Goal: Understand process/instructions: Learn about a topic

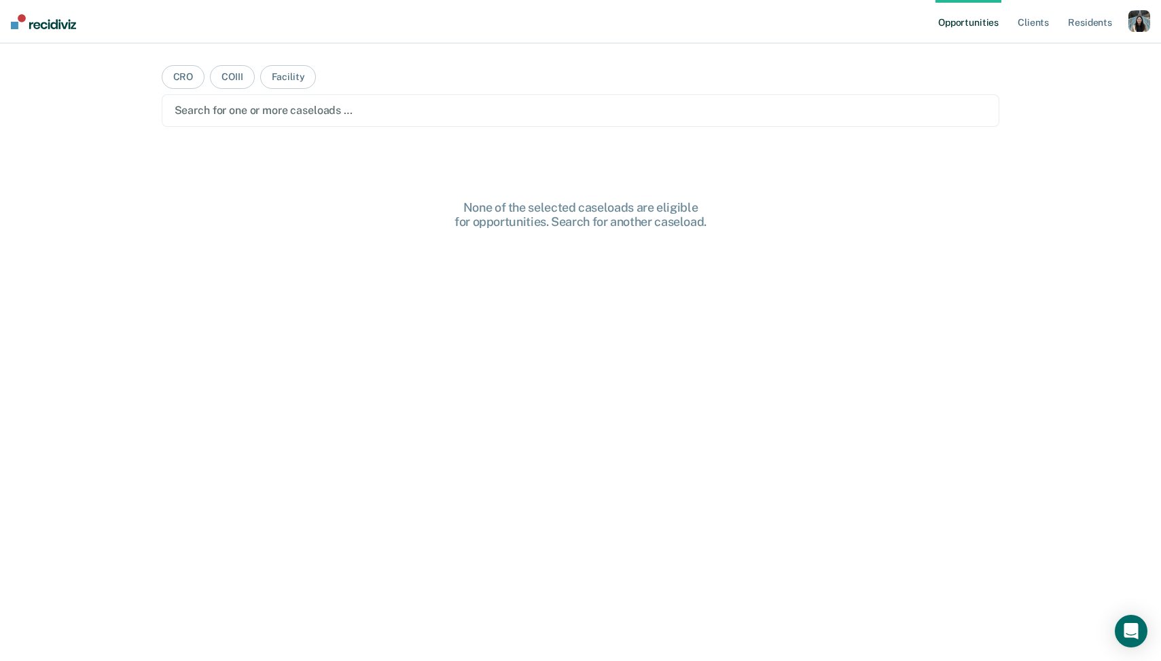
click at [1140, 22] on div "button" at bounding box center [1139, 21] width 22 height 22
click at [1043, 56] on link "Profile" at bounding box center [1084, 56] width 109 height 12
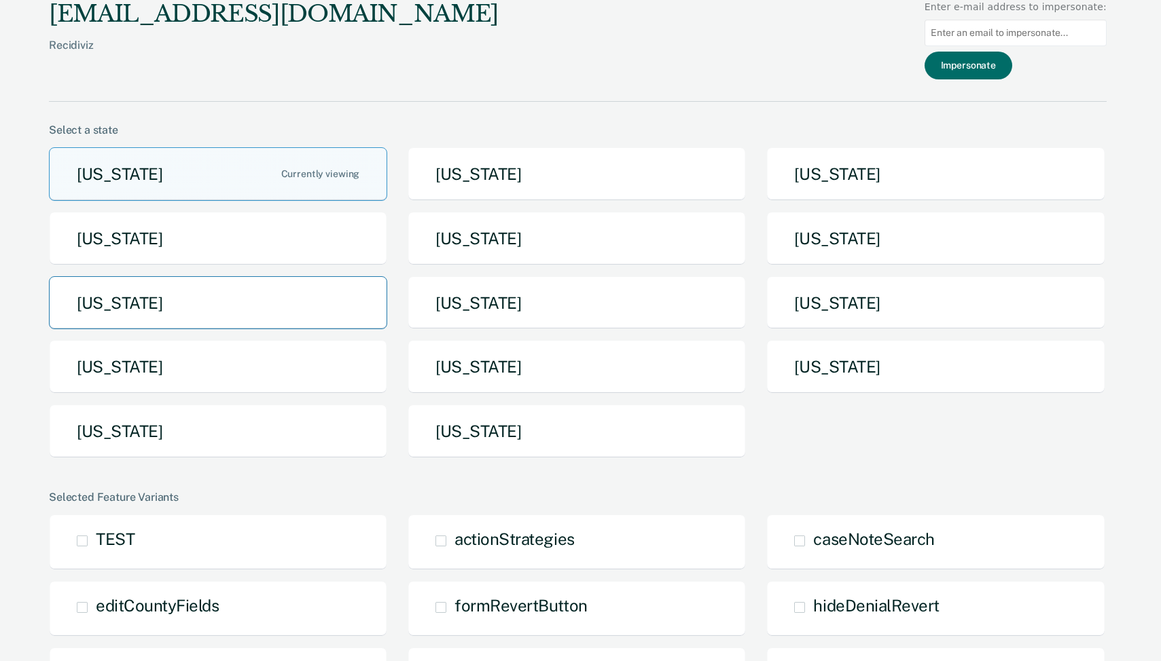
click at [204, 306] on button "[US_STATE]" at bounding box center [218, 303] width 338 height 54
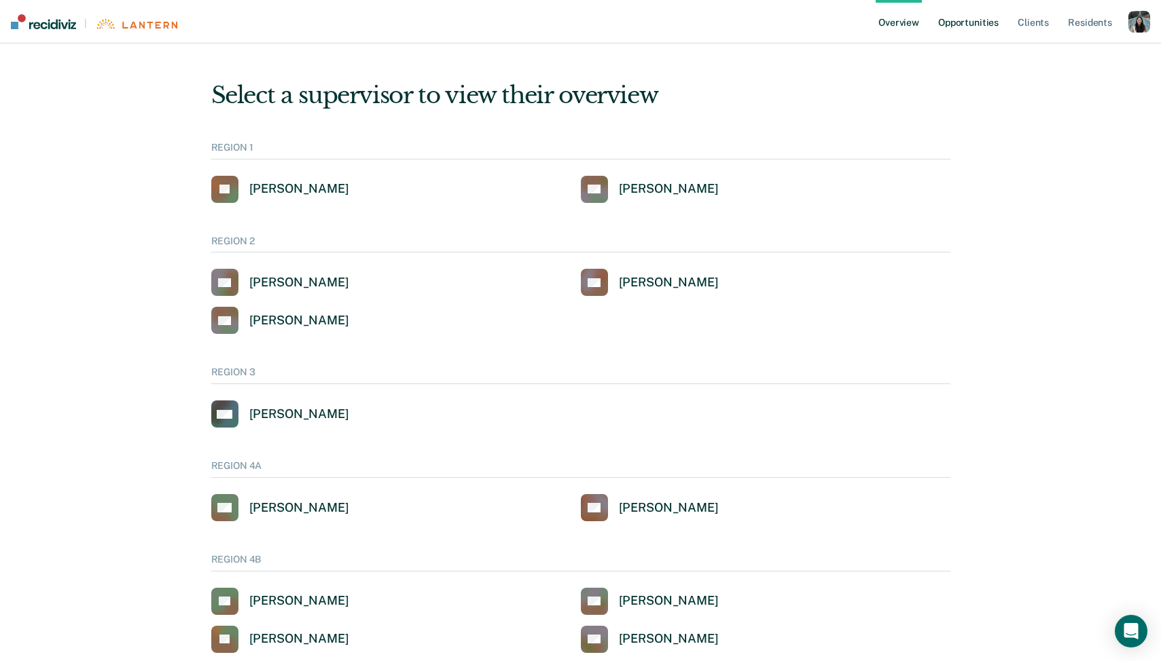
click at [964, 21] on link "Opportunities" at bounding box center [968, 21] width 66 height 43
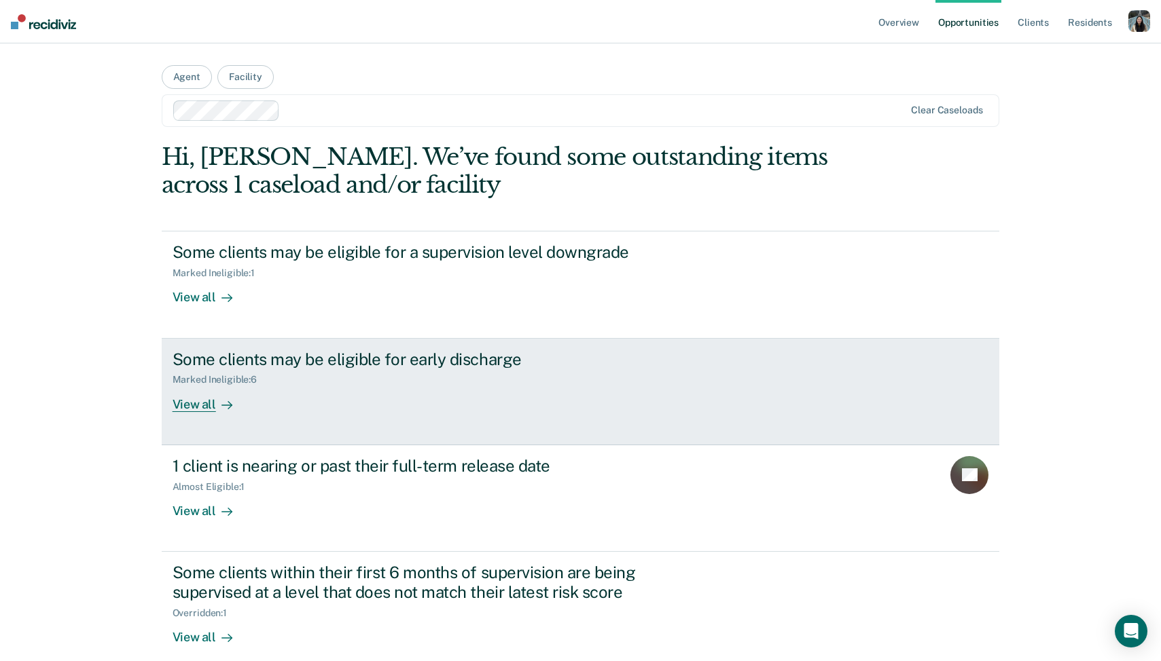
click at [316, 394] on div "Some clients may be eligible for early discharge Marked Ineligible : 6 View all" at bounding box center [427, 381] width 509 height 62
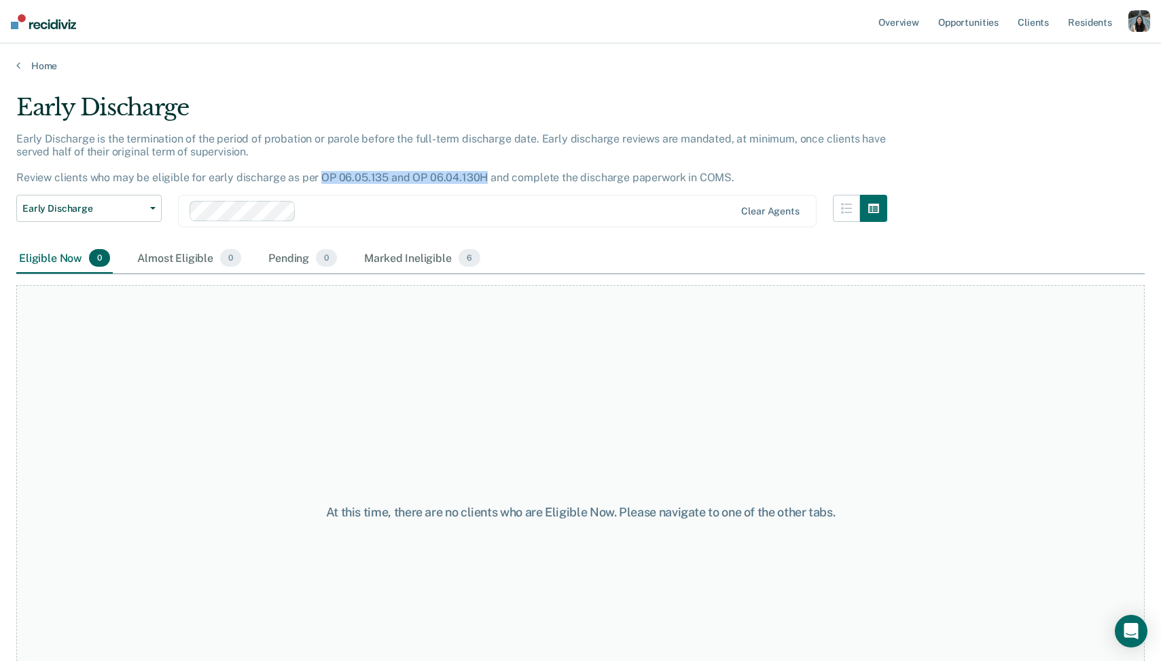
drag, startPoint x: 318, startPoint y: 177, endPoint x: 479, endPoint y: 171, distance: 161.1
click at [479, 171] on p "Early Discharge is the termination of the period of probation or parole before …" at bounding box center [450, 158] width 869 height 52
